Goal: Task Accomplishment & Management: Manage account settings

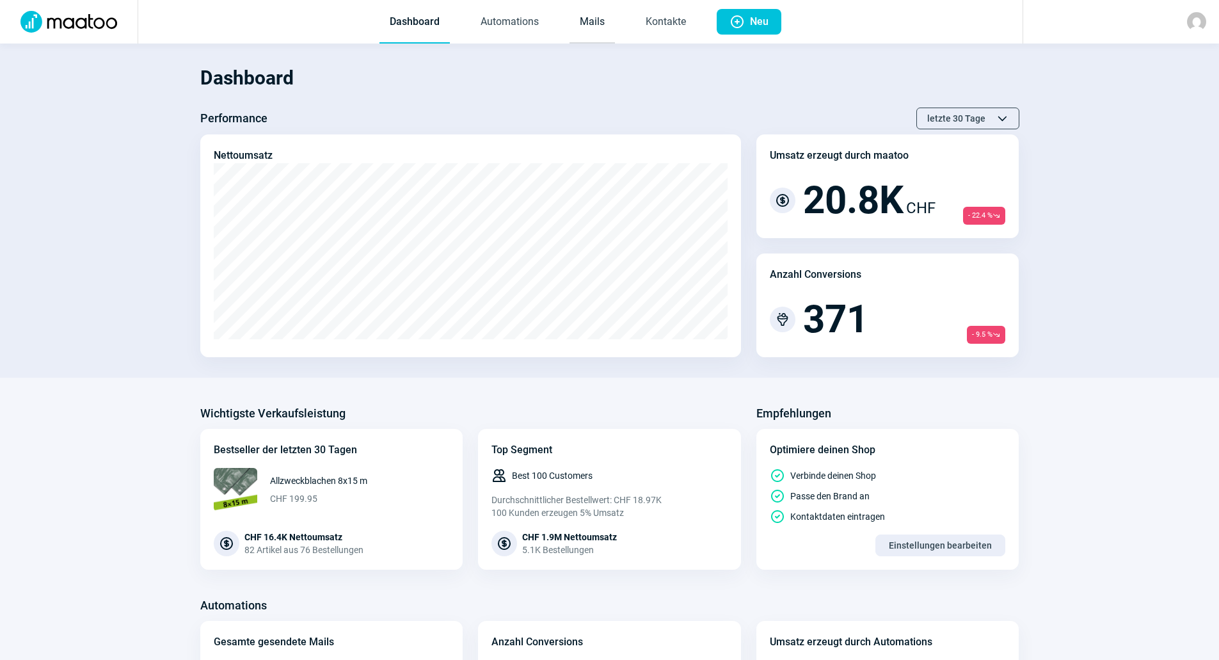
click at [589, 31] on link "Mails" at bounding box center [592, 22] width 45 height 42
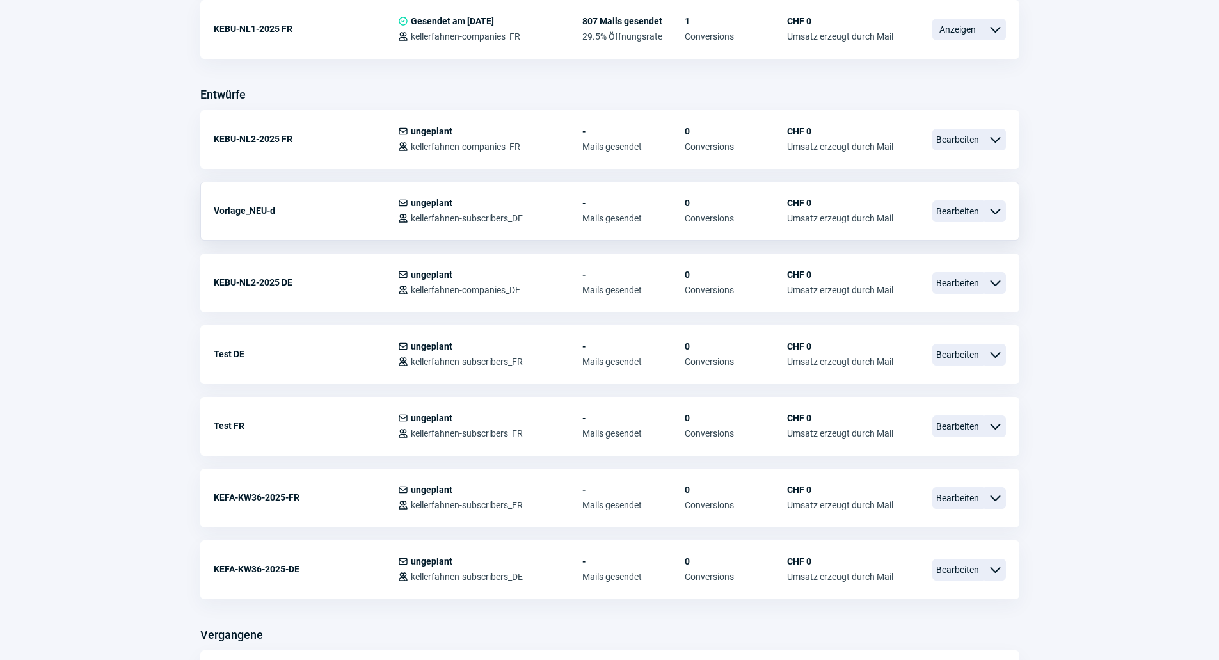
scroll to position [448, 0]
click at [946, 566] on span "Bearbeiten" at bounding box center [958, 569] width 51 height 22
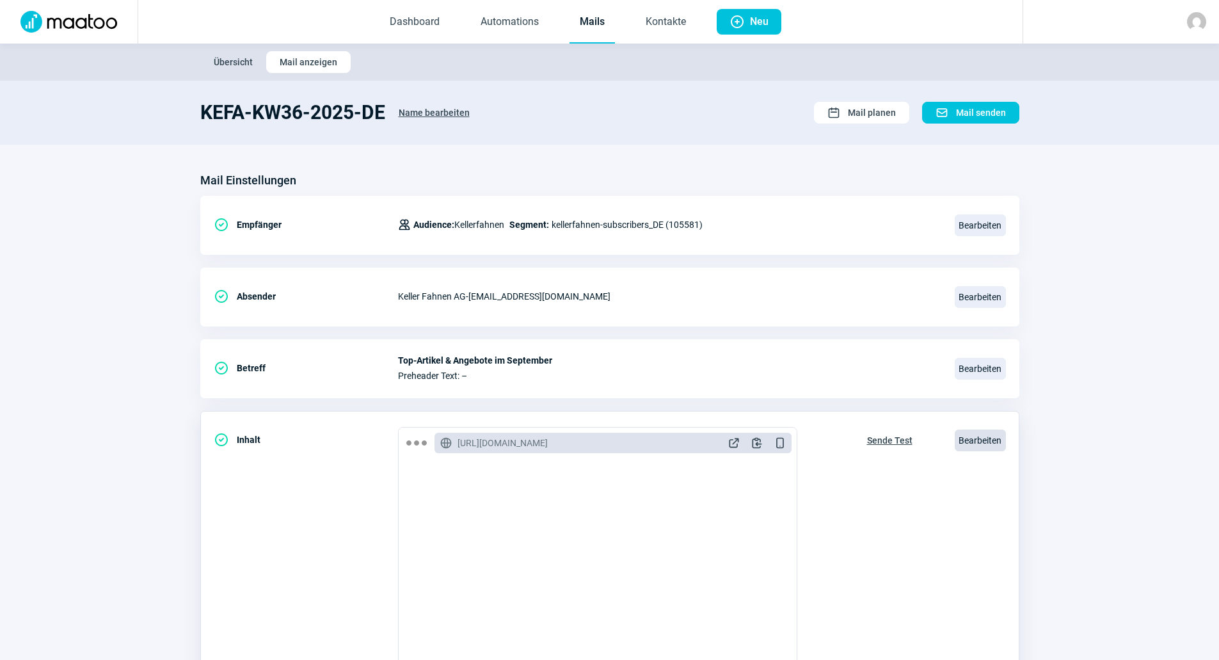
click at [995, 442] on span "Bearbeiten" at bounding box center [980, 440] width 51 height 22
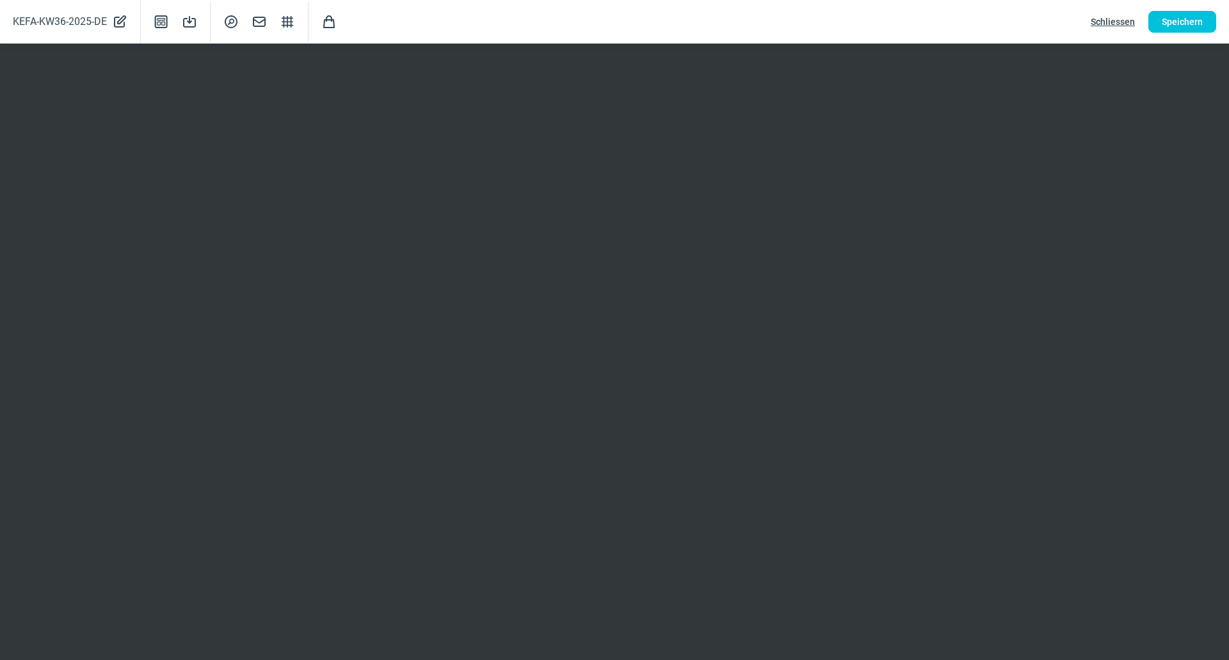
click at [1112, 20] on span "Schliessen" at bounding box center [1113, 22] width 44 height 20
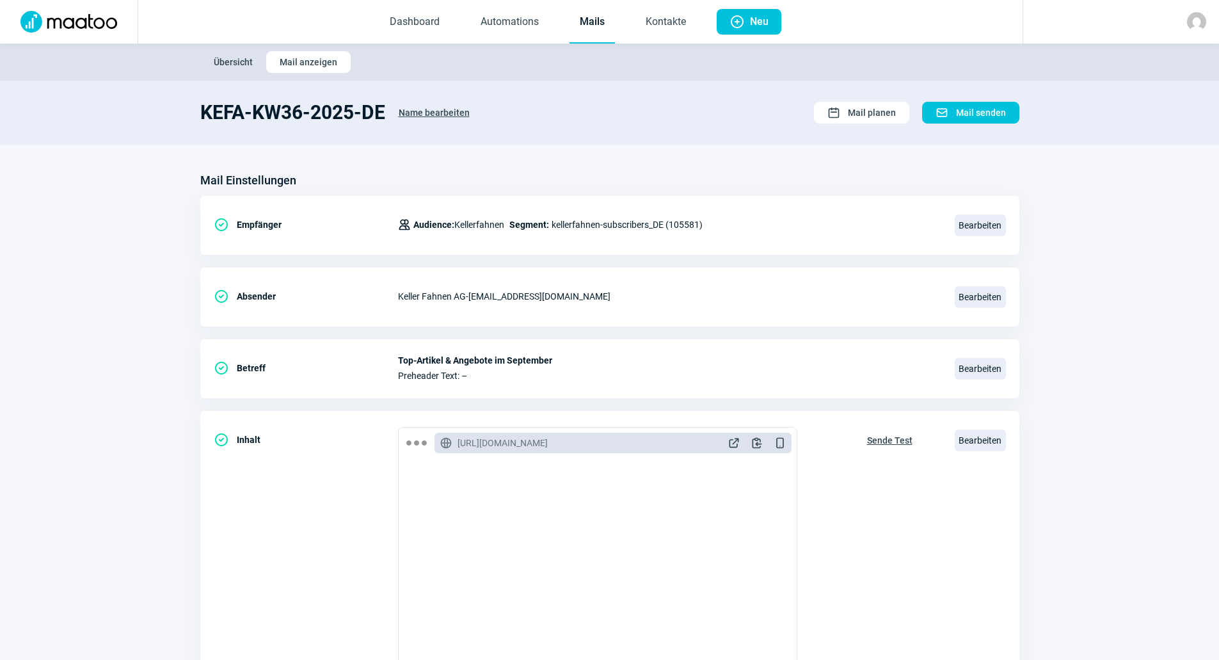
click at [595, 29] on link "Mails" at bounding box center [592, 22] width 45 height 42
